Goal: Check status: Check status

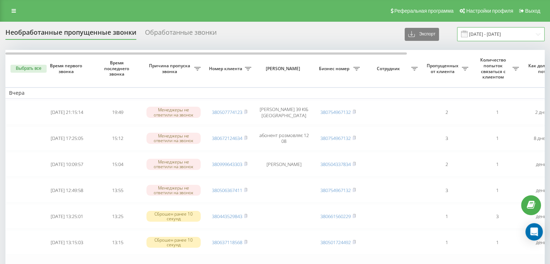
click at [520, 28] on input "[DATE] - [DATE]" at bounding box center [500, 34] width 87 height 14
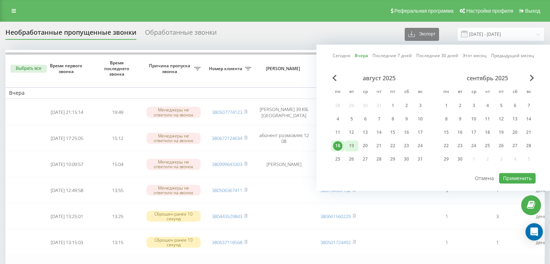
click at [345, 149] on div "19" at bounding box center [351, 145] width 14 height 11
click at [505, 174] on button "Применить" at bounding box center [517, 178] width 37 height 10
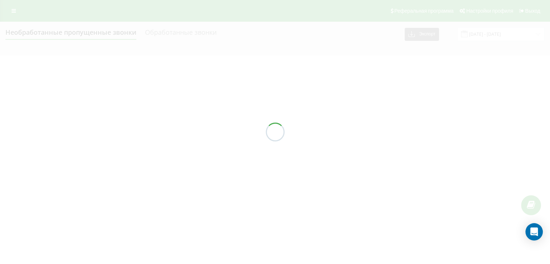
type input "19.08.2025 - 19.08.2025"
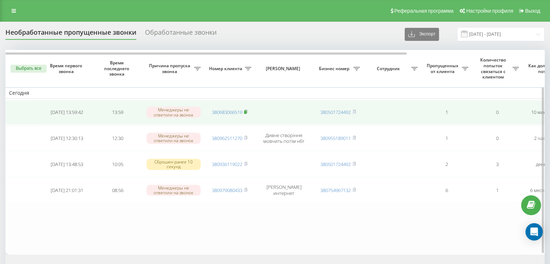
click at [246, 111] on rect at bounding box center [245, 112] width 2 height 3
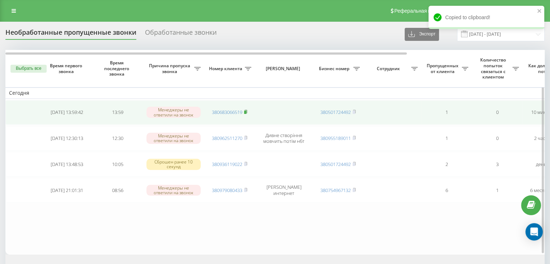
click at [246, 111] on rect at bounding box center [245, 112] width 2 height 3
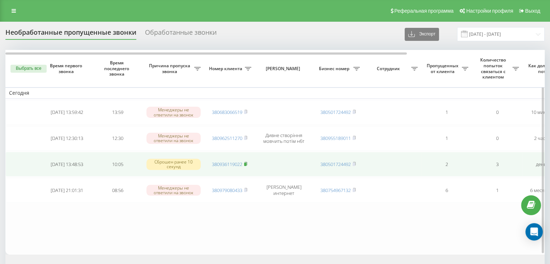
click at [246, 163] on rect at bounding box center [245, 164] width 2 height 3
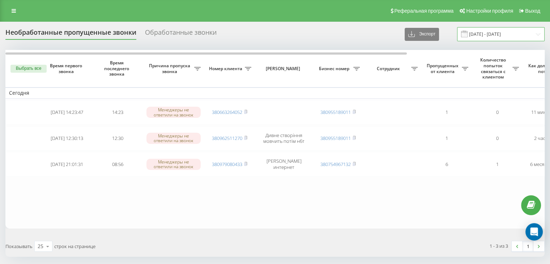
click at [485, 37] on input "19.08.2025 - 19.08.2025" at bounding box center [500, 34] width 87 height 14
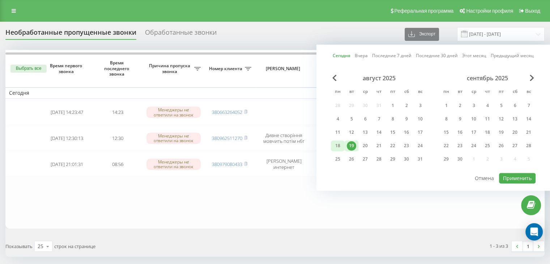
click at [338, 142] on div "18" at bounding box center [337, 145] width 9 height 9
drag, startPoint x: 532, startPoint y: 175, endPoint x: 525, endPoint y: 175, distance: 6.9
click at [531, 175] on button "Применить" at bounding box center [517, 178] width 37 height 10
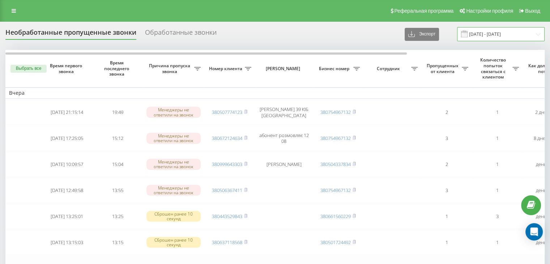
click at [503, 35] on input "[DATE] - [DATE]" at bounding box center [500, 34] width 87 height 14
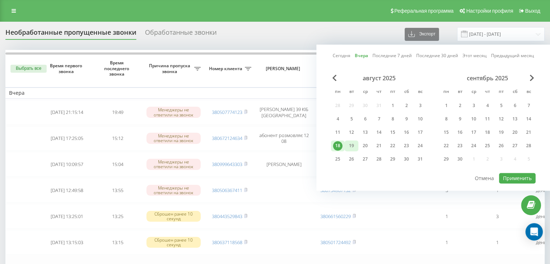
click at [355, 145] on div "19" at bounding box center [351, 145] width 9 height 9
click at [509, 174] on button "Применить" at bounding box center [517, 178] width 37 height 10
type input "19.08.2025 - 19.08.2025"
